Goal: Use online tool/utility

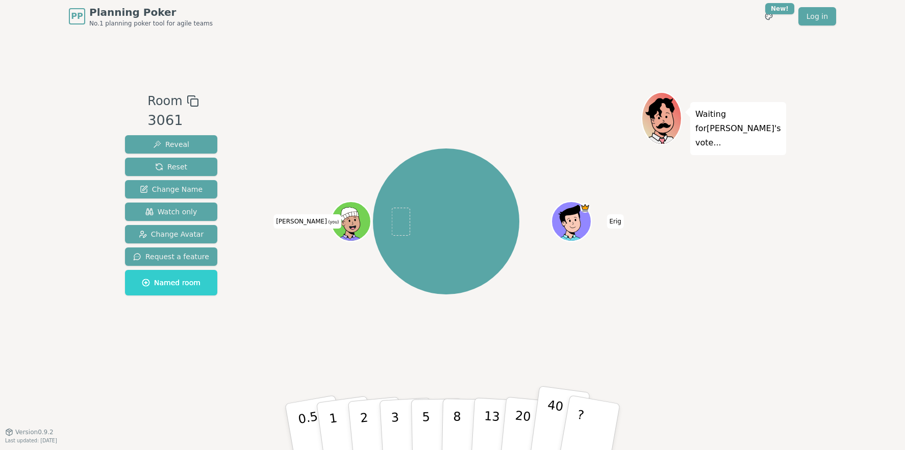
click at [549, 379] on p "40" at bounding box center [552, 426] width 23 height 57
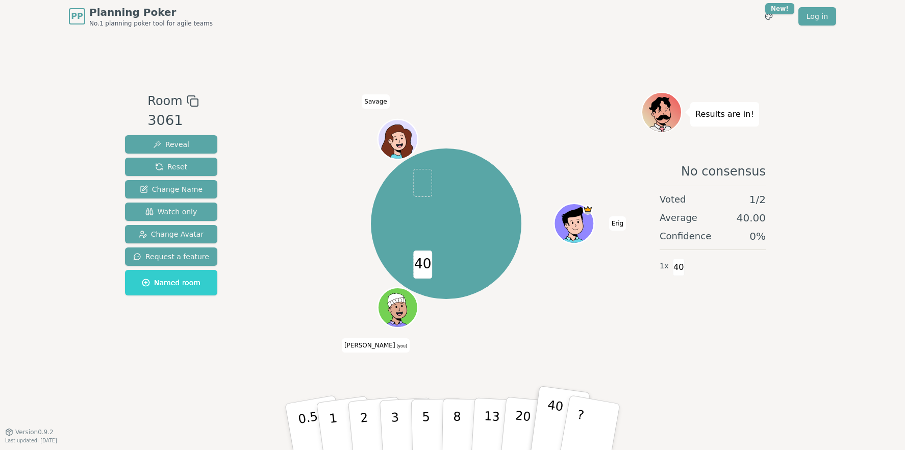
click at [548, 379] on p "40" at bounding box center [552, 426] width 23 height 57
click at [268, 379] on div "Room 3061 Reveal Reset Change Name Watch only Change Avatar Request a feature N…" at bounding box center [452, 232] width 663 height 399
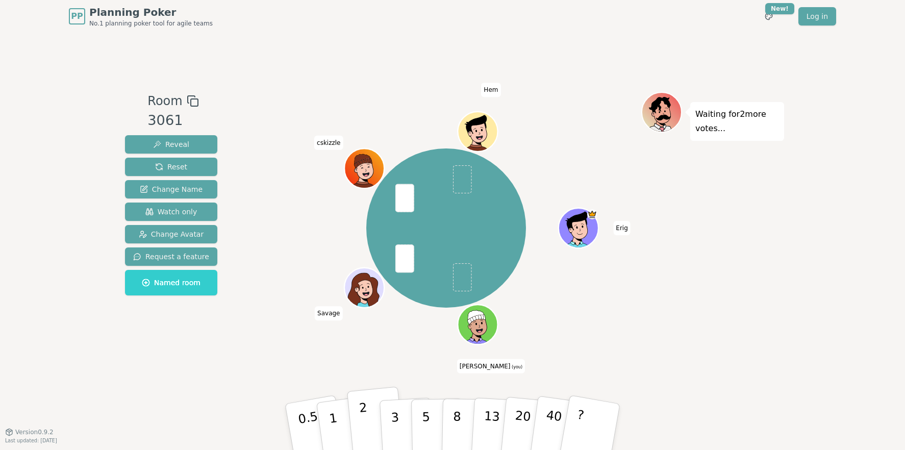
click at [360, 379] on p "2" at bounding box center [364, 428] width 13 height 56
click at [400, 379] on button "3" at bounding box center [407, 427] width 56 height 80
click at [380, 379] on button "3" at bounding box center [407, 427] width 56 height 80
click at [400, 379] on button "3" at bounding box center [407, 427] width 56 height 80
click at [434, 379] on button "5" at bounding box center [437, 427] width 53 height 78
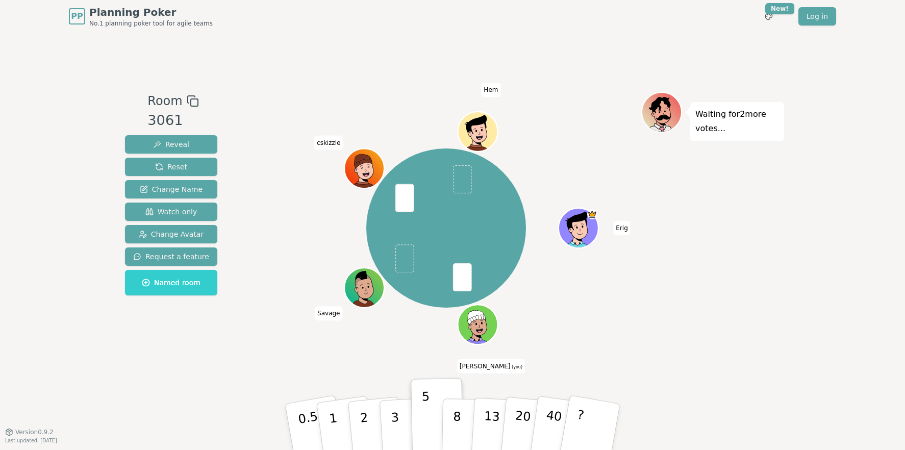
click at [144, 379] on div "Room 3061 Reveal Reset Change Name Watch only Change Avatar Request a feature N…" at bounding box center [452, 232] width 663 height 399
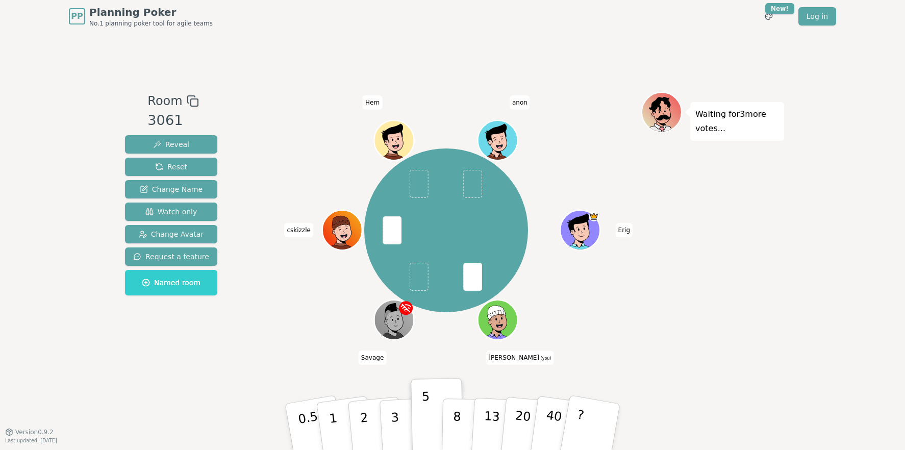
click at [254, 352] on div "[PERSON_NAME] (you) Savage cskizzle Hem anon" at bounding box center [446, 232] width 390 height 280
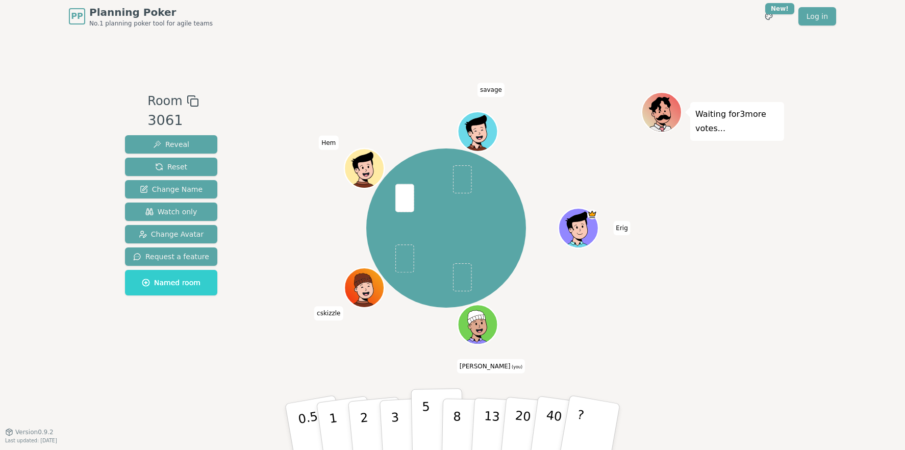
click at [425, 379] on p "5" at bounding box center [426, 426] width 9 height 55
click at [394, 379] on p "3" at bounding box center [395, 428] width 11 height 56
click at [390, 358] on div "[PERSON_NAME] (you) cskizzle Hem savage" at bounding box center [446, 232] width 390 height 280
click at [426, 379] on p "5" at bounding box center [426, 426] width 9 height 55
